Goal: Information Seeking & Learning: Learn about a topic

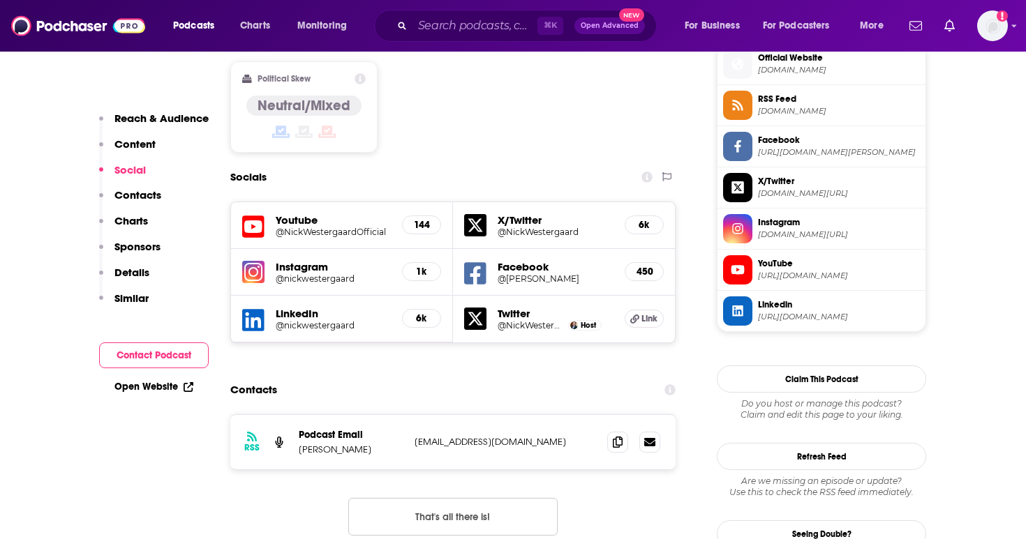
scroll to position [1147, 0]
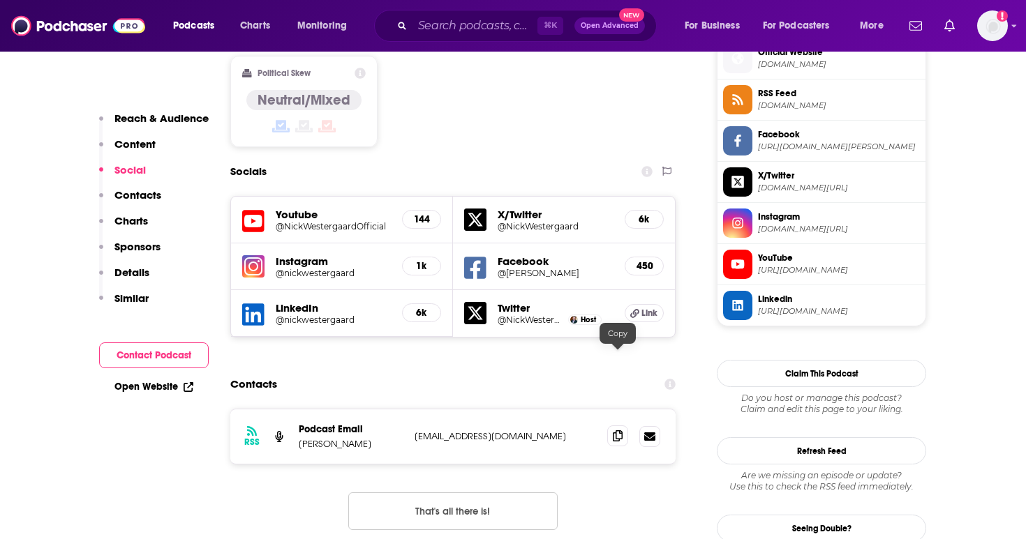
click at [617, 431] on icon at bounding box center [618, 436] width 10 height 11
click at [613, 426] on span at bounding box center [617, 436] width 21 height 21
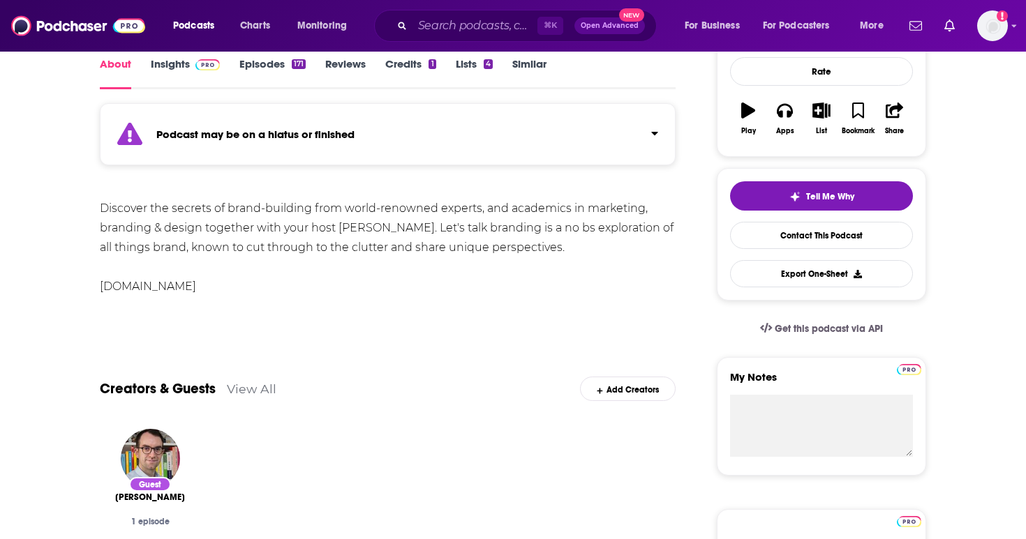
scroll to position [212, 0]
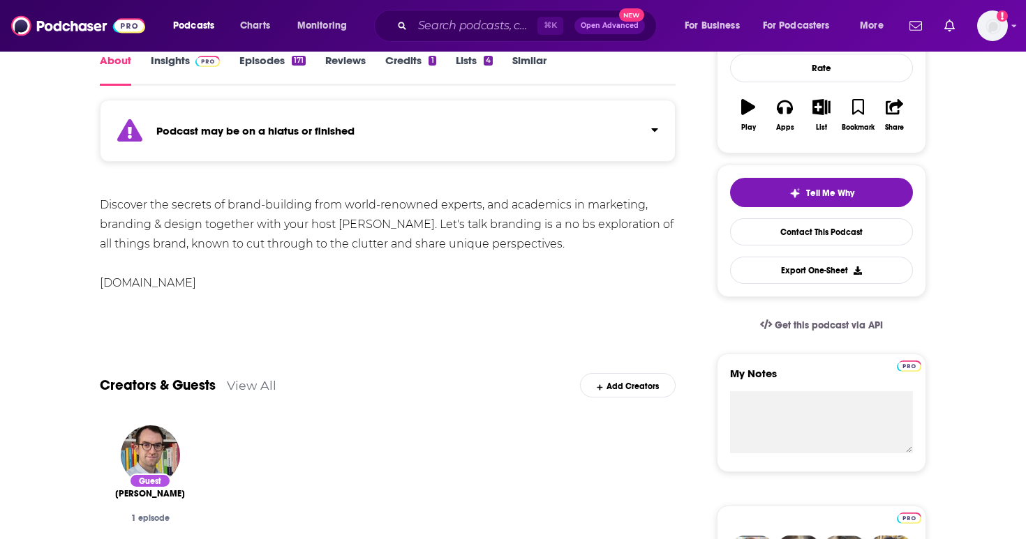
click at [295, 75] on link "Episodes 171" at bounding box center [272, 70] width 66 height 32
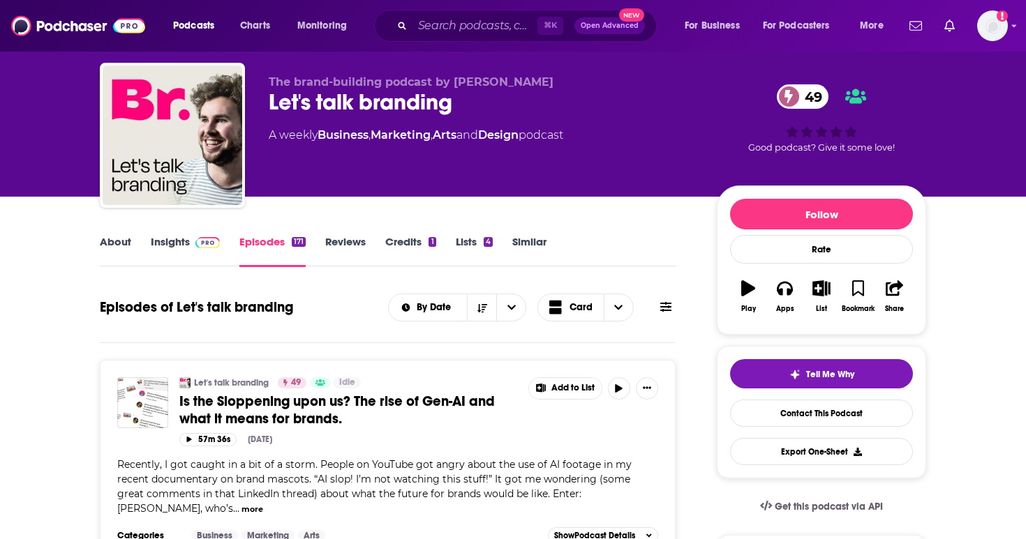
scroll to position [32, 0]
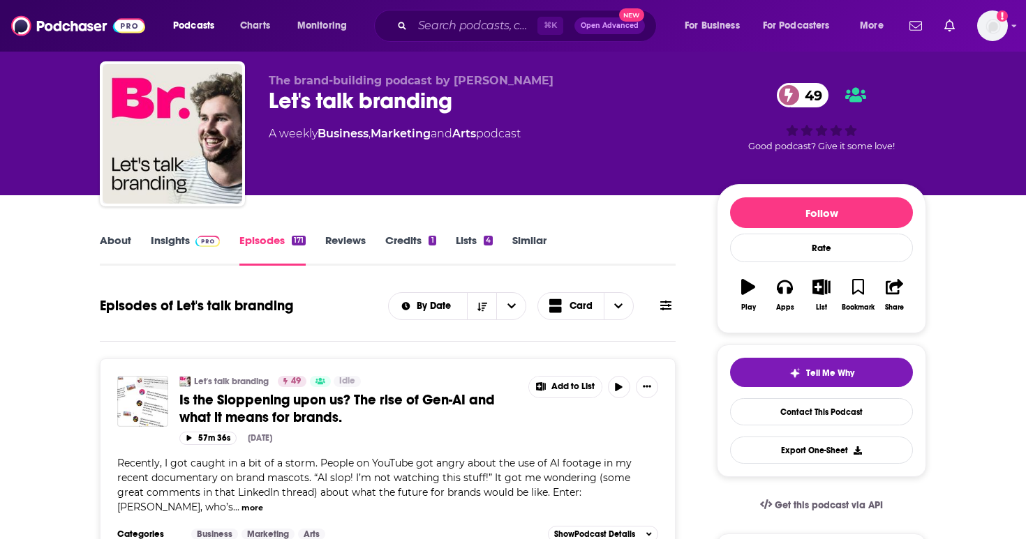
click at [201, 248] on link "Insights" at bounding box center [185, 250] width 69 height 32
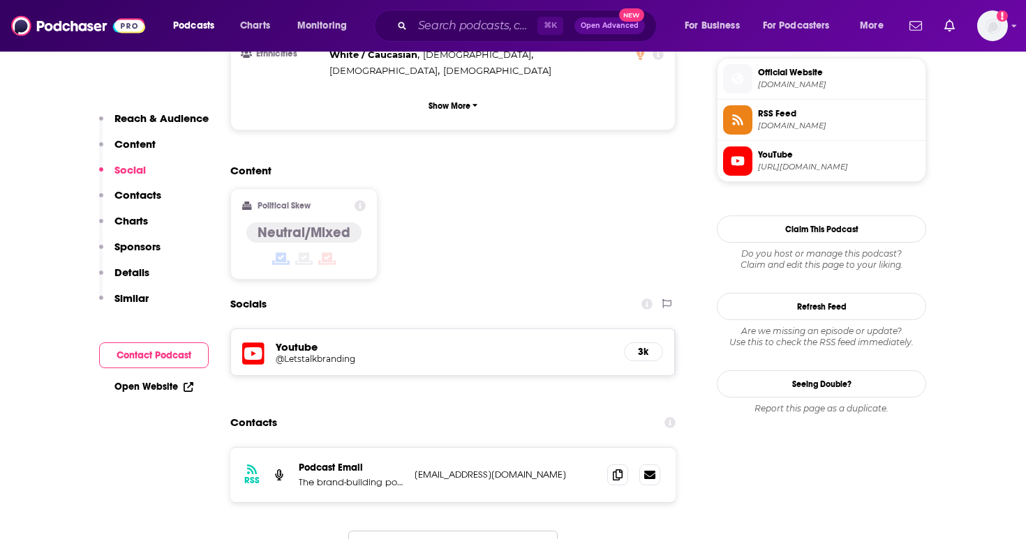
scroll to position [1132, 0]
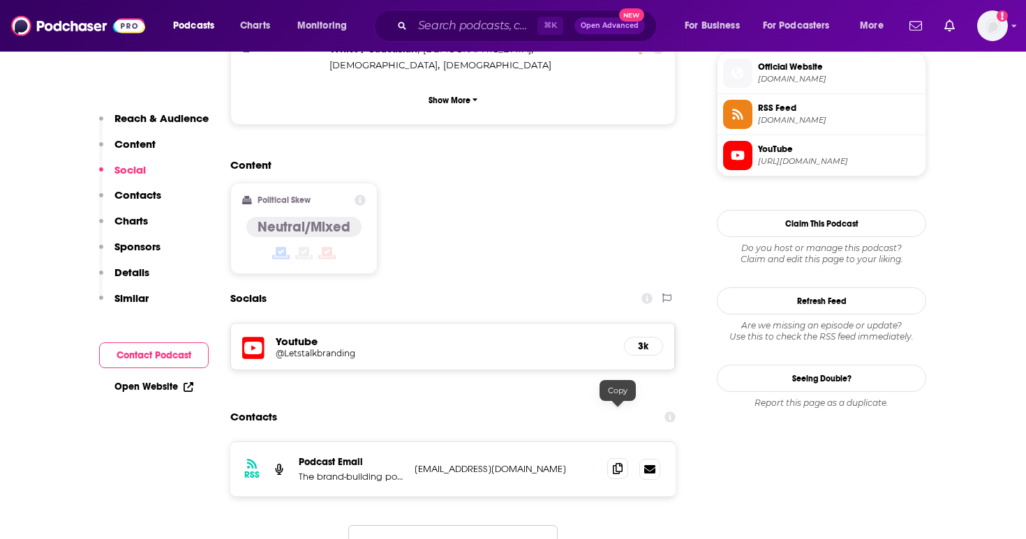
click at [613, 463] on icon at bounding box center [618, 468] width 10 height 11
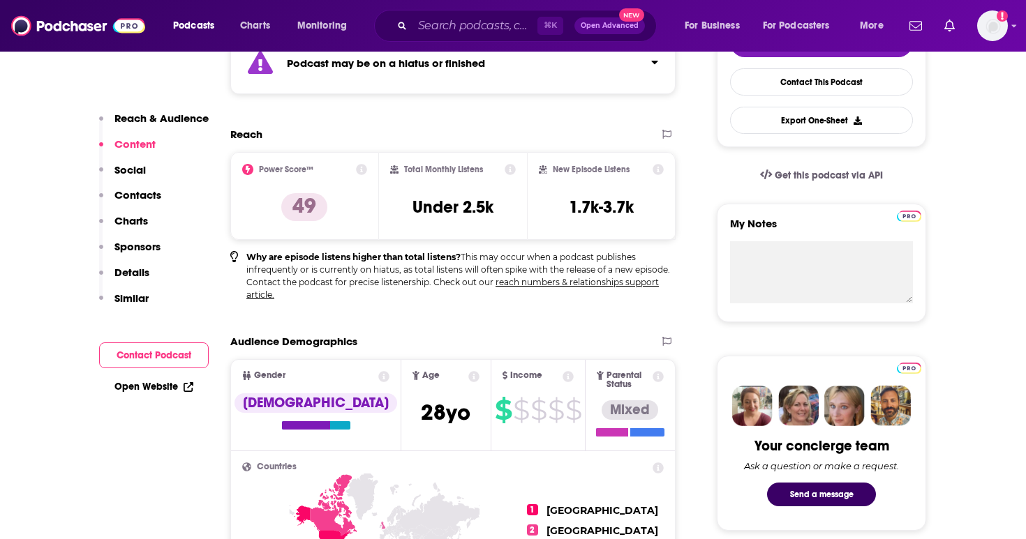
scroll to position [0, 0]
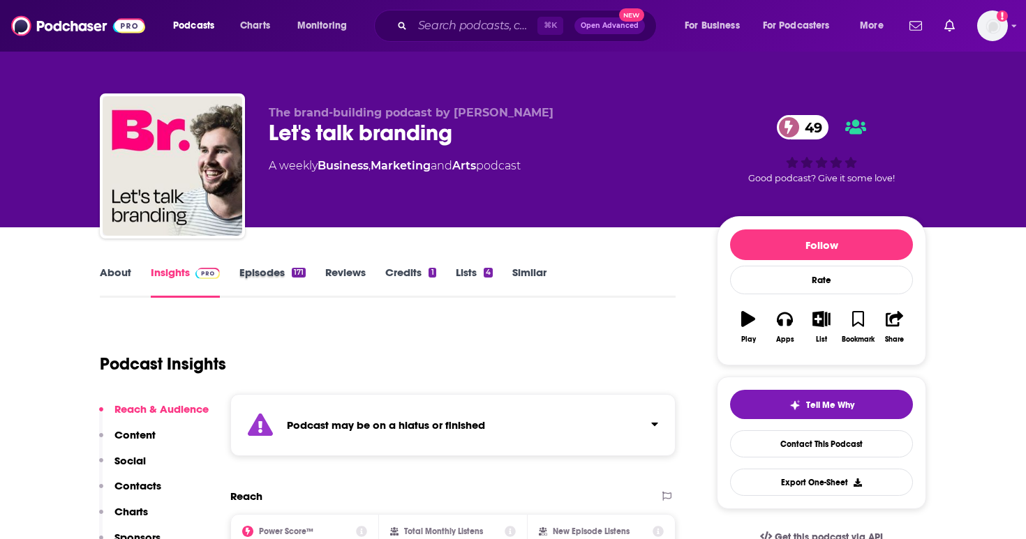
click at [308, 274] on div "Episodes 171" at bounding box center [282, 282] width 86 height 32
click at [288, 271] on link "Episodes 171" at bounding box center [272, 282] width 66 height 32
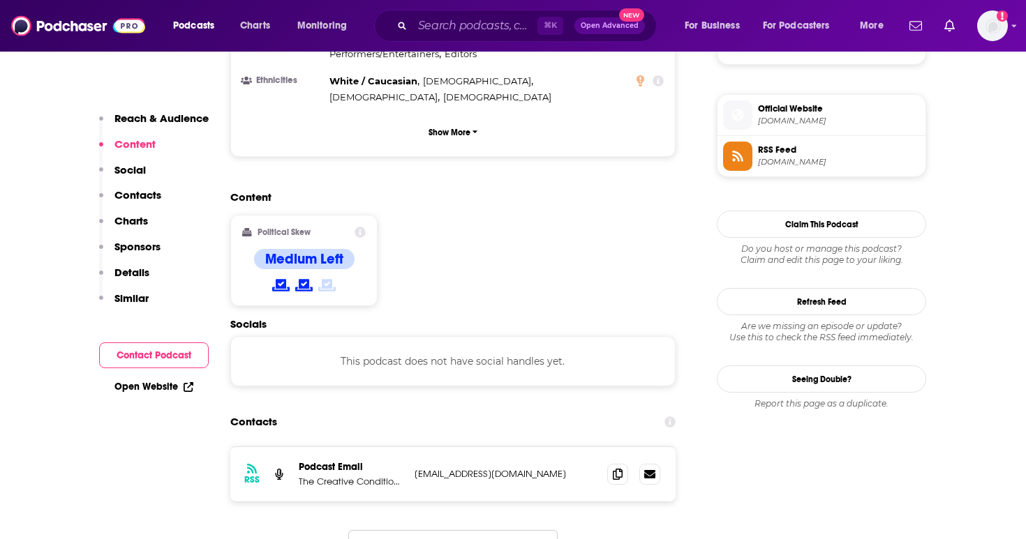
scroll to position [980, 0]
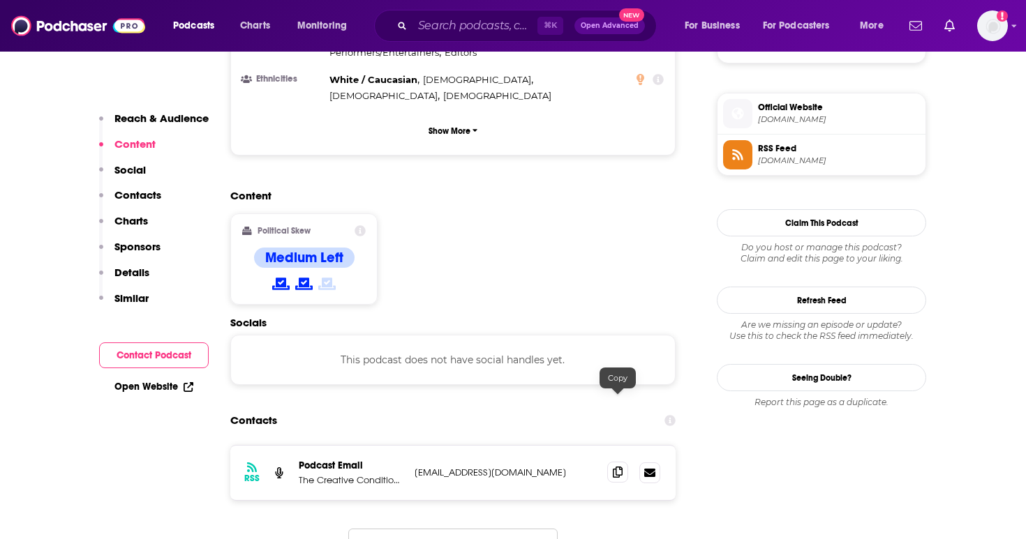
click at [613, 467] on icon at bounding box center [618, 472] width 10 height 11
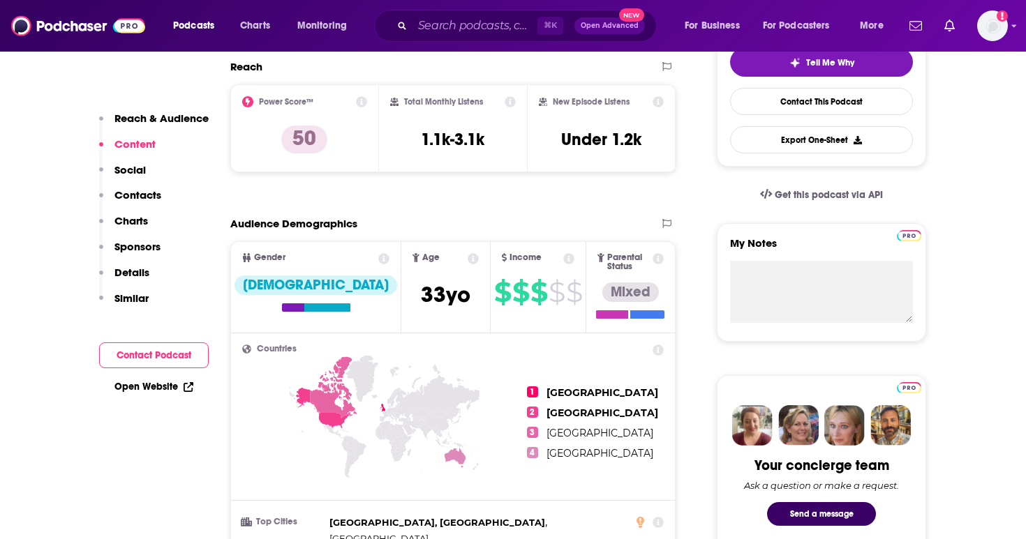
scroll to position [0, 0]
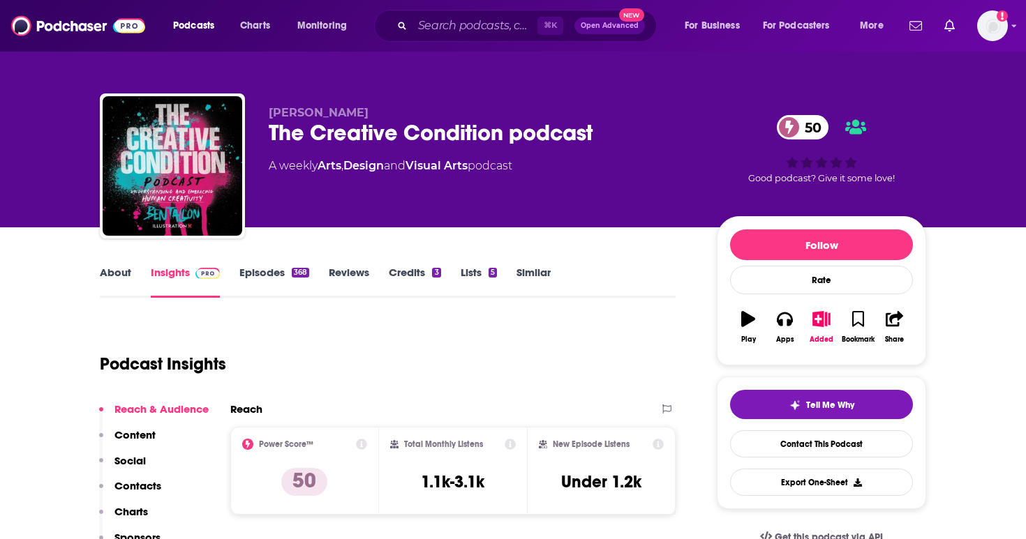
click at [288, 284] on link "Episodes 368" at bounding box center [274, 282] width 70 height 32
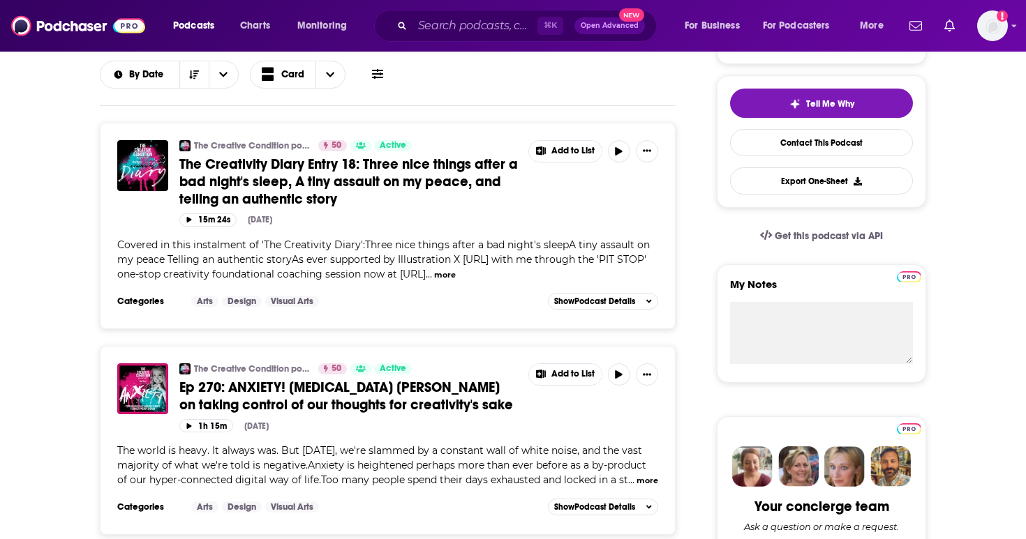
scroll to position [303, 0]
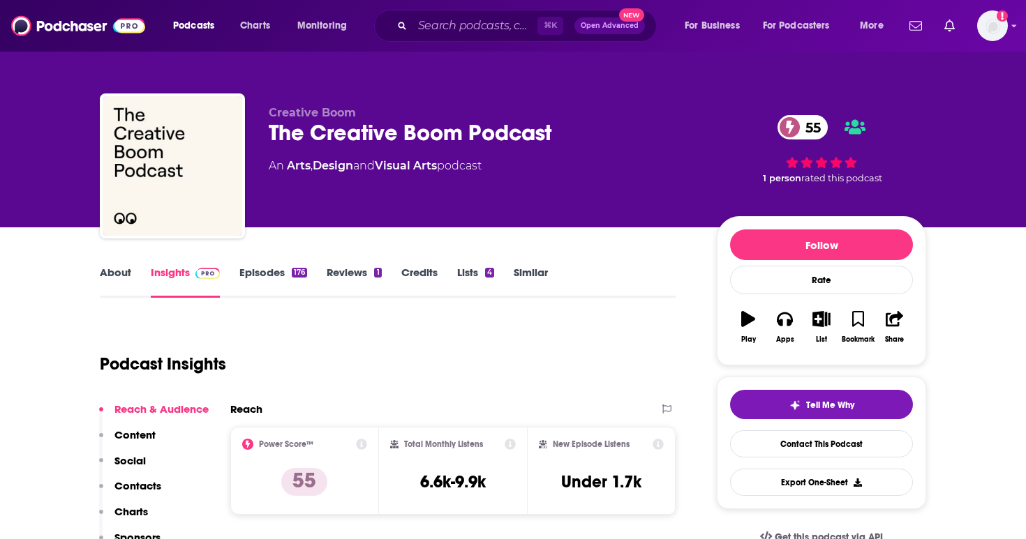
click at [273, 276] on link "Episodes 176" at bounding box center [273, 282] width 68 height 32
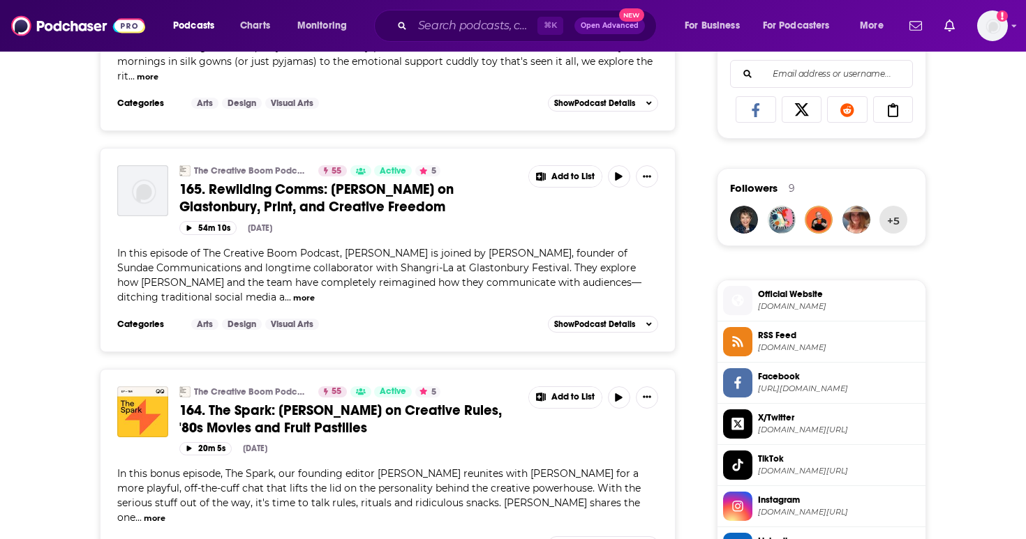
scroll to position [907, 0]
